Goal: Task Accomplishment & Management: Manage account settings

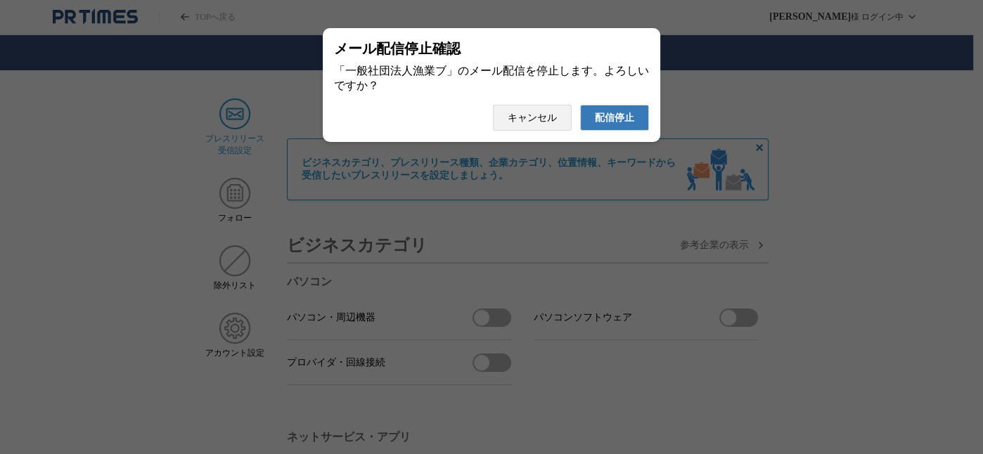
click at [619, 119] on span "配信停止" at bounding box center [614, 118] width 39 height 13
click at [580, 105] on button "配信停止" at bounding box center [614, 118] width 69 height 26
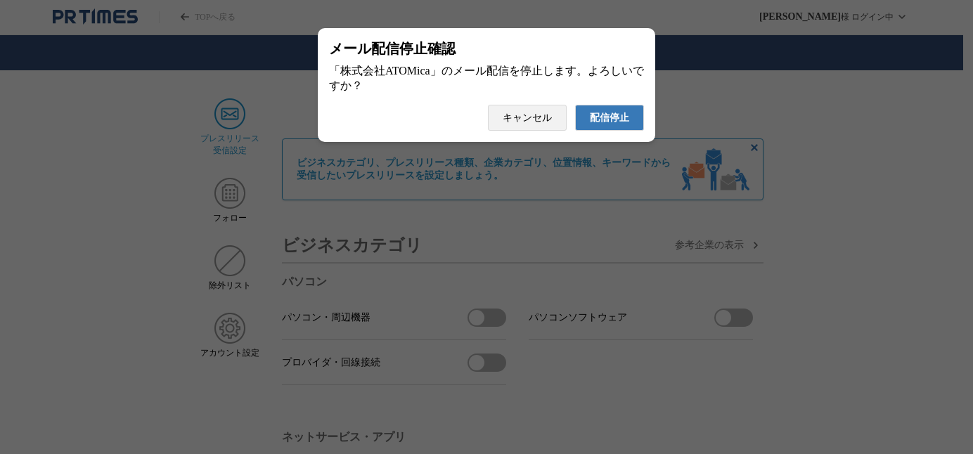
click at [575, 105] on button "配信停止" at bounding box center [609, 118] width 69 height 26
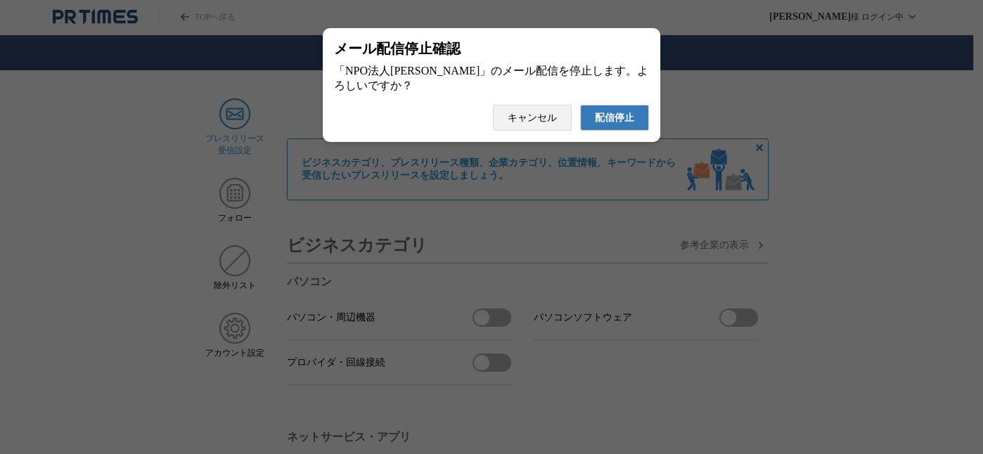
click at [580, 105] on button "配信停止" at bounding box center [614, 118] width 69 height 26
click at [625, 123] on span "配信停止" at bounding box center [614, 118] width 39 height 13
click at [618, 120] on span "配信停止" at bounding box center [614, 118] width 39 height 13
click at [612, 124] on span "配信停止" at bounding box center [614, 118] width 39 height 13
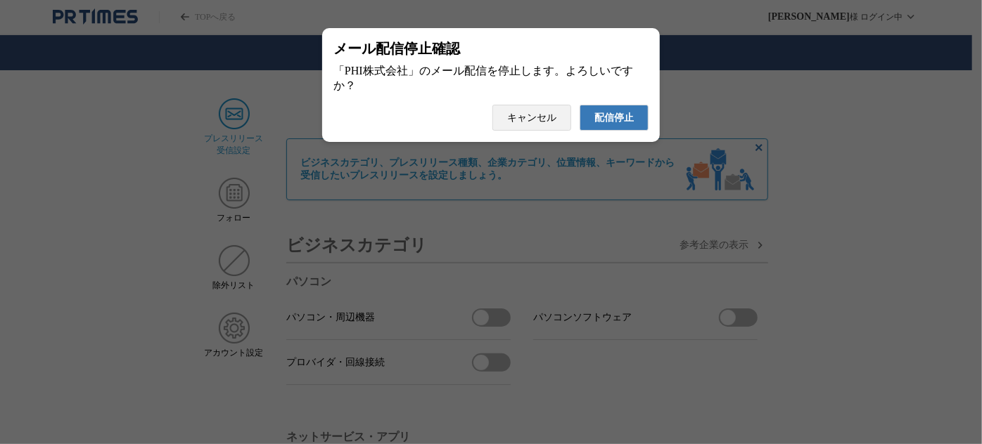
click at [621, 131] on button "配信停止" at bounding box center [614, 118] width 69 height 26
click at [580, 105] on button "配信停止" at bounding box center [614, 118] width 69 height 26
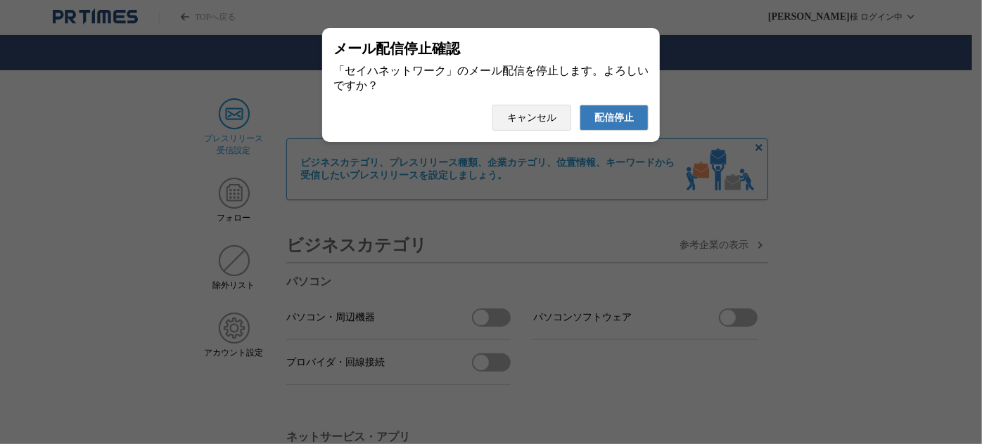
click at [580, 105] on button "配信停止" at bounding box center [614, 118] width 69 height 26
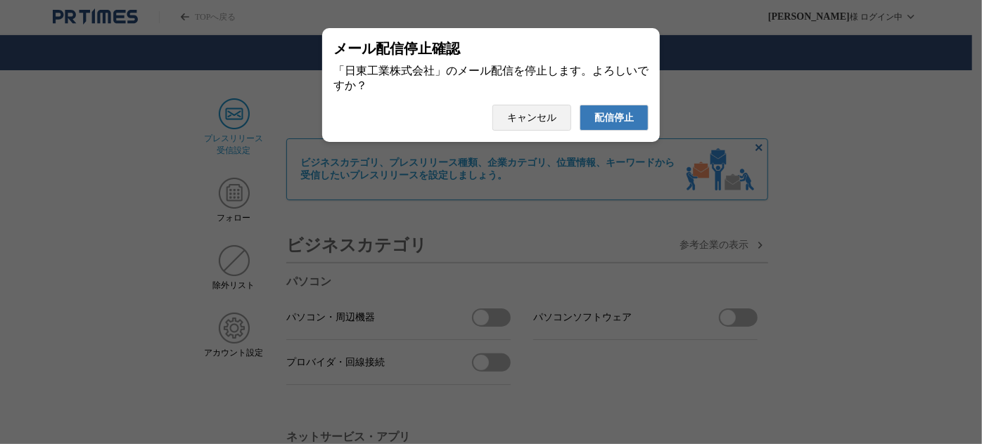
click at [580, 105] on button "配信停止" at bounding box center [614, 118] width 69 height 26
click at [631, 124] on span "配信停止" at bounding box center [613, 118] width 39 height 13
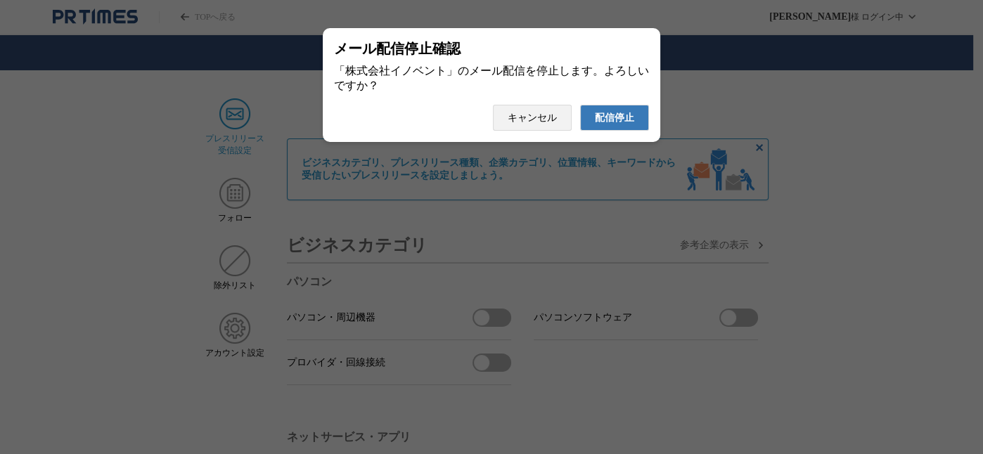
click at [608, 124] on span "配信停止" at bounding box center [614, 118] width 39 height 13
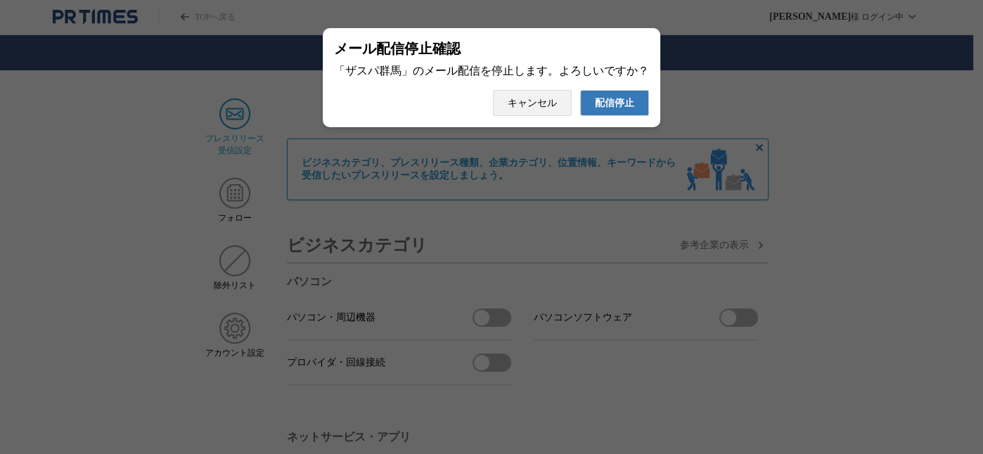
click at [604, 106] on span "配信停止" at bounding box center [614, 103] width 39 height 13
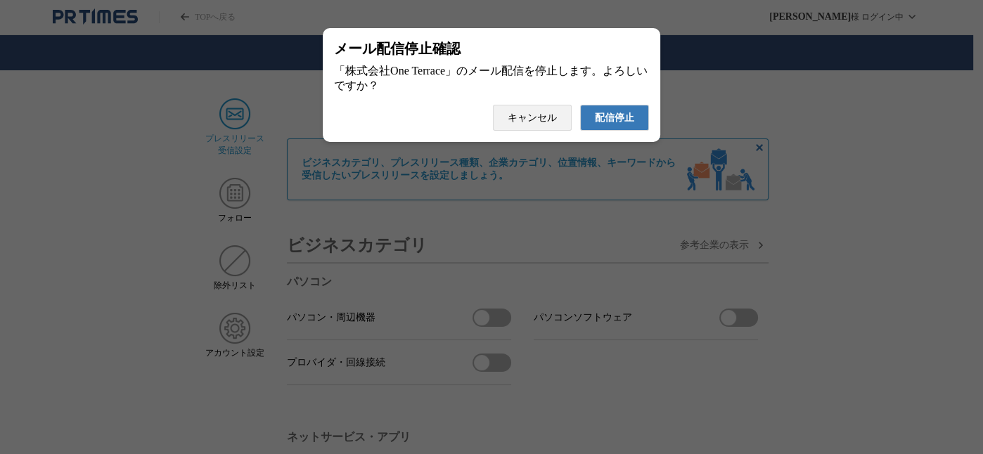
click at [580, 105] on button "配信停止" at bounding box center [614, 118] width 69 height 26
click at [603, 124] on span "配信停止" at bounding box center [614, 118] width 39 height 13
click at [625, 119] on span "配信停止" at bounding box center [614, 118] width 39 height 13
click at [594, 131] on button "配信停止" at bounding box center [614, 118] width 69 height 26
click at [580, 105] on button "配信停止" at bounding box center [614, 118] width 69 height 26
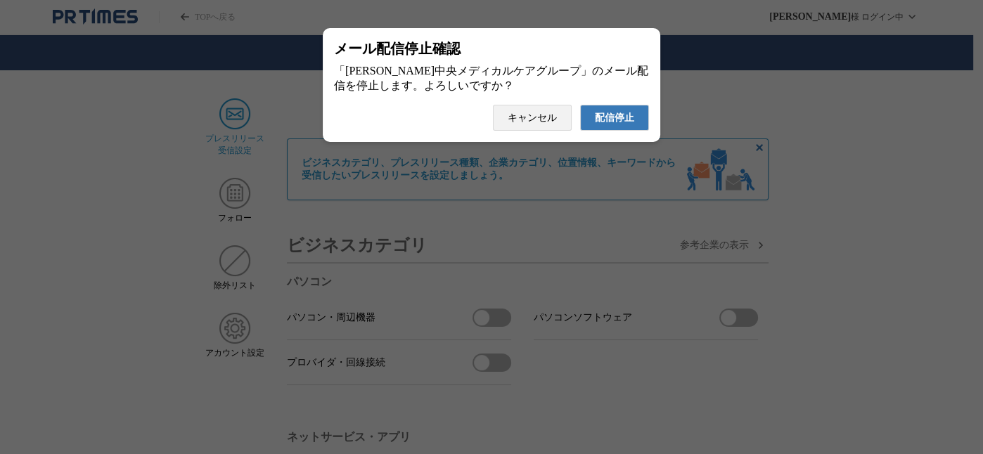
click at [580, 105] on button "配信停止" at bounding box center [614, 118] width 69 height 26
click at [589, 127] on button "配信停止" at bounding box center [614, 118] width 69 height 26
click at [604, 121] on span "配信停止" at bounding box center [614, 118] width 39 height 13
click at [580, 105] on button "配信停止" at bounding box center [614, 118] width 69 height 26
click at [626, 117] on span "配信停止" at bounding box center [614, 118] width 39 height 13
